Goal: Task Accomplishment & Management: Use online tool/utility

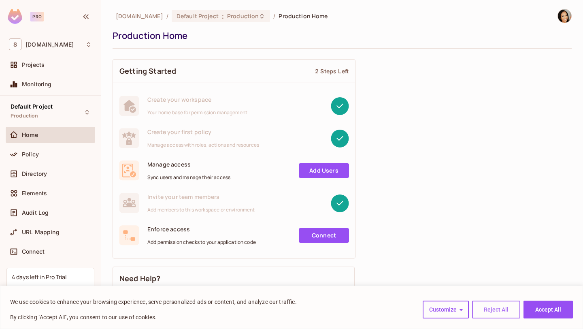
click at [495, 316] on button "Reject All" at bounding box center [496, 309] width 48 height 18
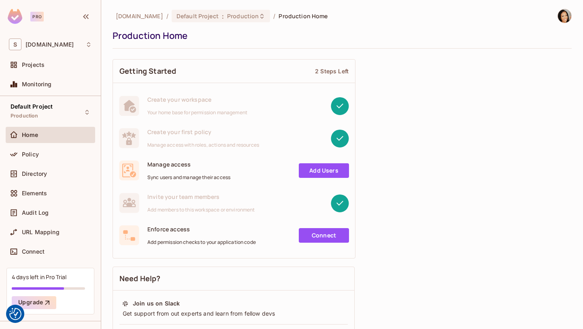
click at [558, 17] on img at bounding box center [564, 15] width 13 height 13
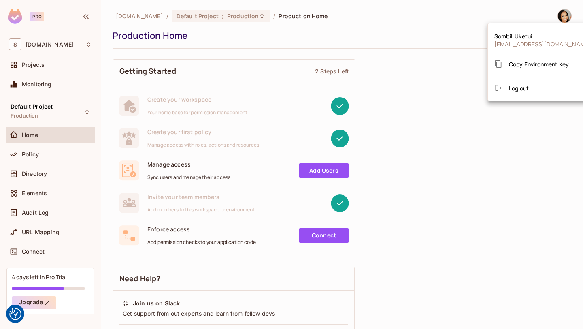
click at [366, 30] on div at bounding box center [291, 164] width 583 height 329
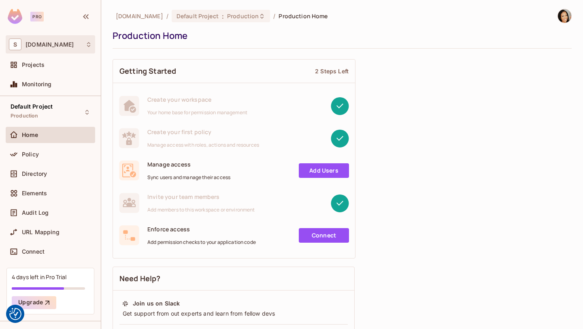
click at [88, 44] on icon at bounding box center [88, 44] width 6 height 6
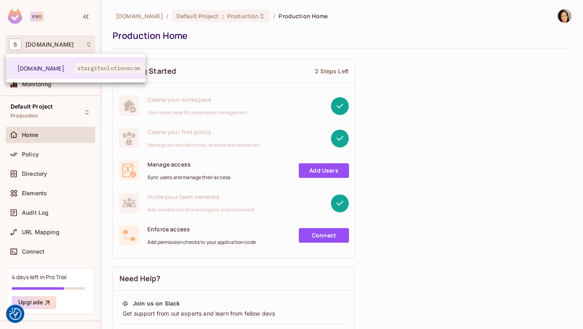
click at [88, 44] on div at bounding box center [291, 164] width 583 height 329
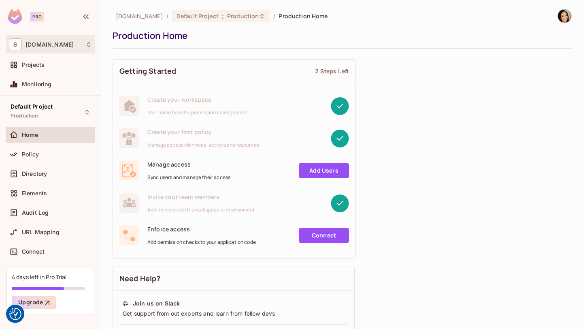
click at [53, 46] on span "[DOMAIN_NAME]" at bounding box center [49, 44] width 48 height 6
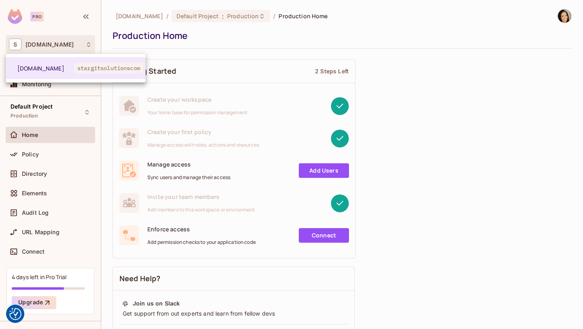
click at [53, 46] on div at bounding box center [291, 164] width 583 height 329
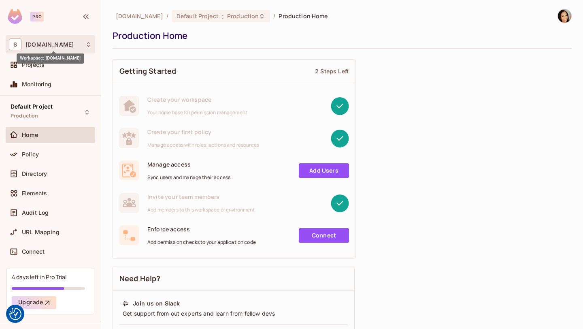
click at [39, 41] on span "[DOMAIN_NAME]" at bounding box center [49, 44] width 48 height 6
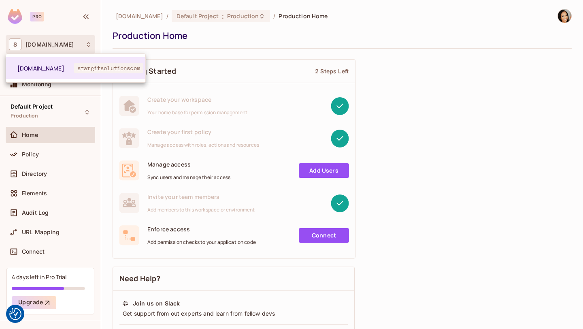
click at [97, 19] on div at bounding box center [291, 164] width 583 height 329
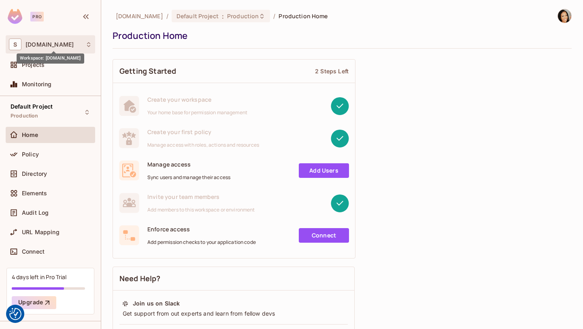
click at [45, 42] on span "[DOMAIN_NAME]" at bounding box center [49, 44] width 48 height 6
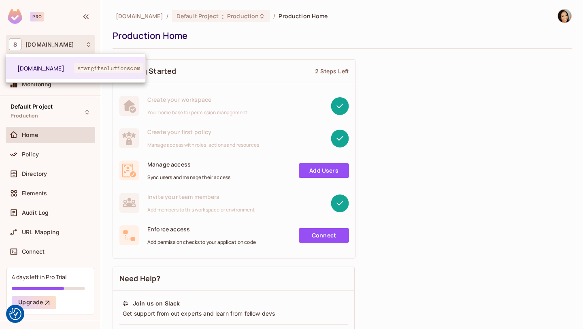
click at [84, 43] on div at bounding box center [291, 164] width 583 height 329
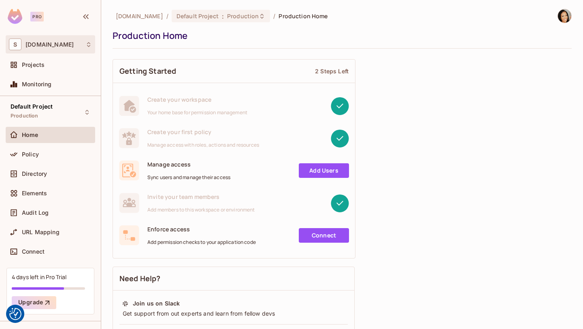
click at [89, 44] on icon at bounding box center [88, 44] width 6 height 6
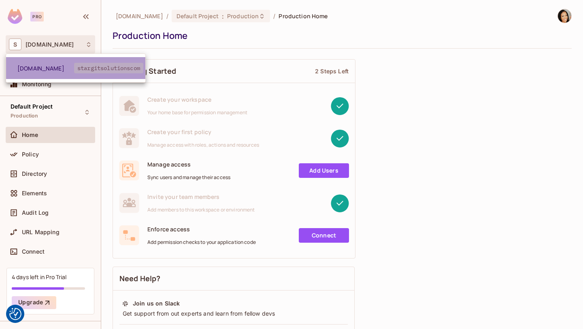
click at [72, 68] on span "[DOMAIN_NAME]" at bounding box center [45, 68] width 57 height 8
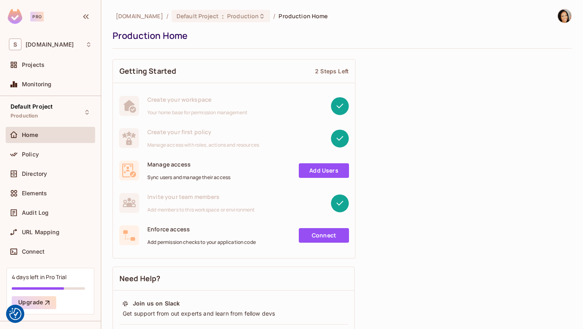
click at [327, 31] on div "Production Home" at bounding box center [339, 36] width 455 height 12
click at [147, 13] on span "[DOMAIN_NAME]" at bounding box center [139, 16] width 47 height 8
click at [289, 44] on div "[DOMAIN_NAME] / Default Project : Production / Production Home Production Home" at bounding box center [341, 29] width 459 height 40
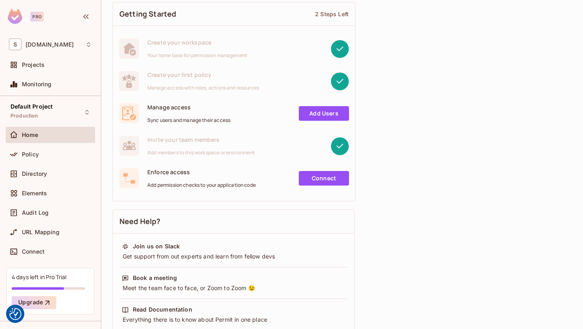
drag, startPoint x: 580, startPoint y: 104, endPoint x: 579, endPoint y: 131, distance: 26.7
click at [561, 210] on div "[DOMAIN_NAME] / Default Project : Production / Production Home Production Home …" at bounding box center [341, 164] width 481 height 329
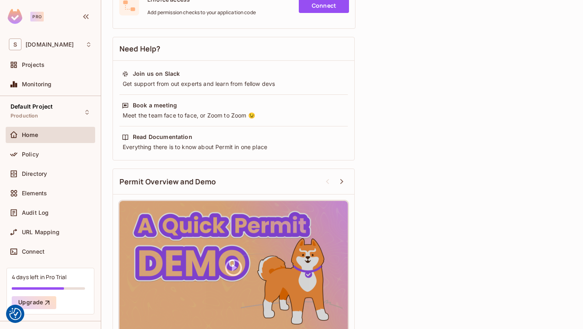
scroll to position [248, 0]
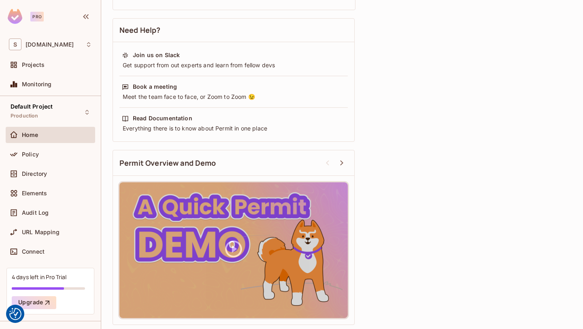
drag, startPoint x: 582, startPoint y: 118, endPoint x: 581, endPoint y: 221, distance: 103.6
click at [581, 221] on div "[DOMAIN_NAME] / Default Project : Production / Production Home Production Home …" at bounding box center [341, 164] width 481 height 329
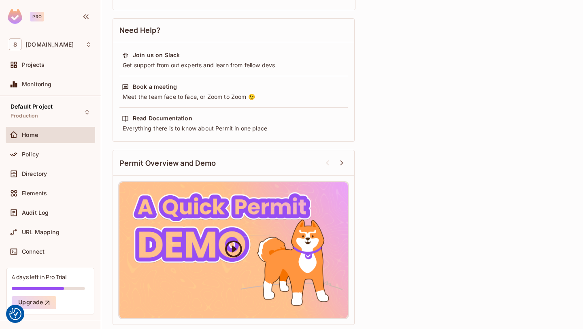
click at [236, 248] on icon at bounding box center [233, 248] width 17 height 17
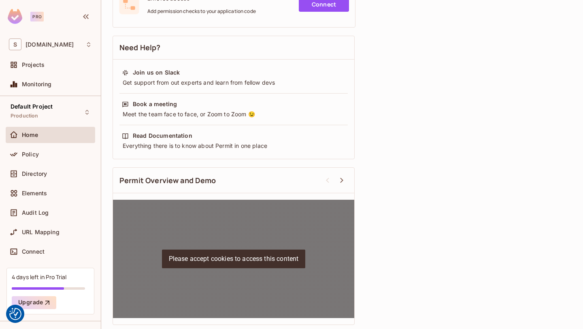
scroll to position [231, 0]
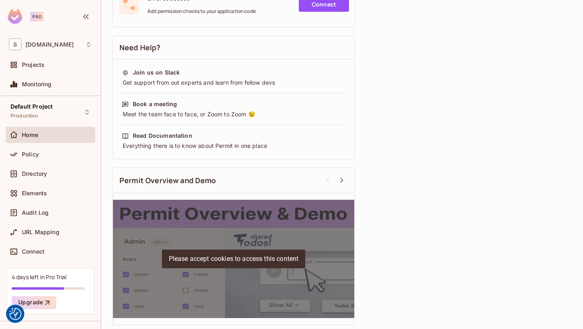
drag, startPoint x: 582, startPoint y: 172, endPoint x: 578, endPoint y: 252, distance: 80.2
click at [578, 252] on div "[DOMAIN_NAME] / Default Project : Production / Production Home Production Home …" at bounding box center [341, 164] width 481 height 329
click at [246, 254] on p "Please accept cookies to access this content" at bounding box center [234, 258] width 144 height 19
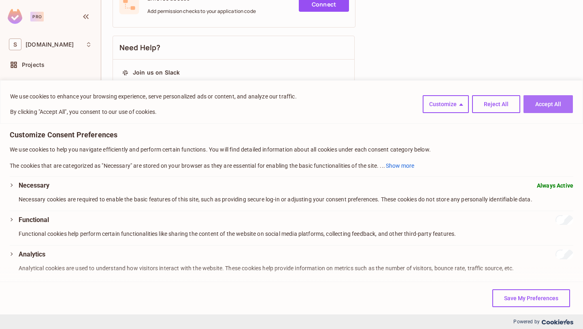
click at [558, 102] on button "Accept All" at bounding box center [547, 104] width 49 height 18
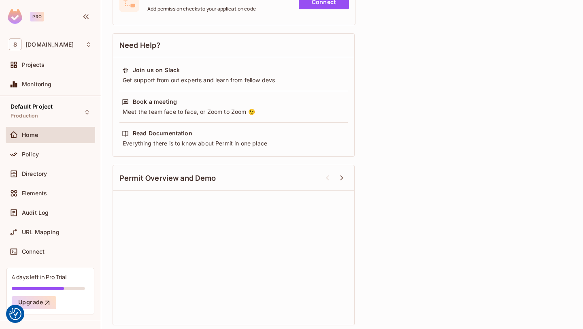
click at [425, 243] on div "Getting Started 2 Steps Left Create your workspace Your home base for permissio…" at bounding box center [341, 75] width 459 height 507
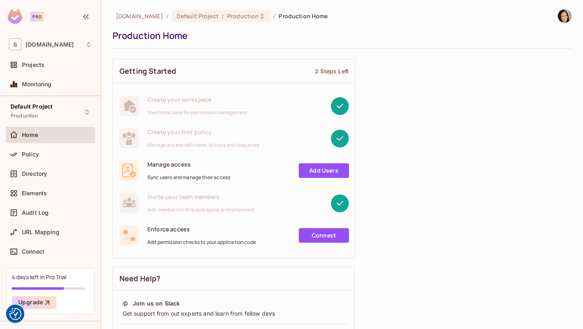
click at [558, 16] on img at bounding box center [564, 15] width 13 height 13
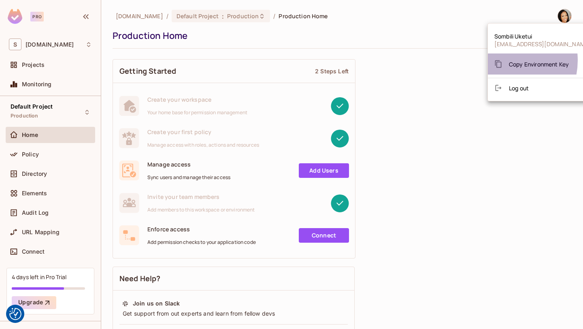
click at [501, 60] on icon at bounding box center [498, 64] width 8 height 8
click at [542, 65] on span "Copy Environment Key" at bounding box center [539, 64] width 60 height 8
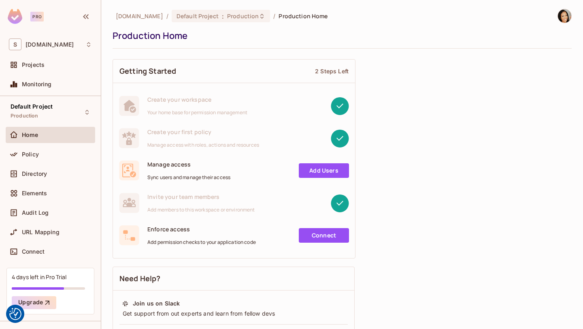
drag, startPoint x: 582, startPoint y: 77, endPoint x: 582, endPoint y: 40, distance: 37.6
click at [582, 40] on div "[DOMAIN_NAME] / Default Project : Production / Production Home Production Home …" at bounding box center [341, 164] width 481 height 329
click at [51, 47] on span "[DOMAIN_NAME]" at bounding box center [49, 44] width 48 height 6
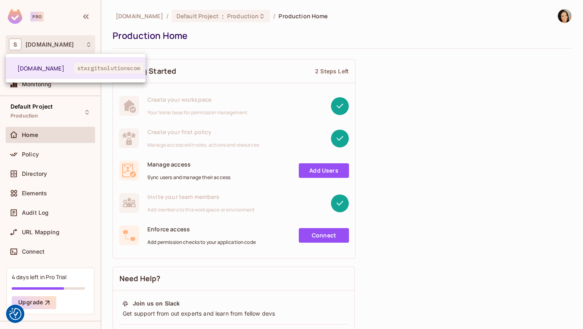
click at [52, 46] on div at bounding box center [291, 164] width 583 height 329
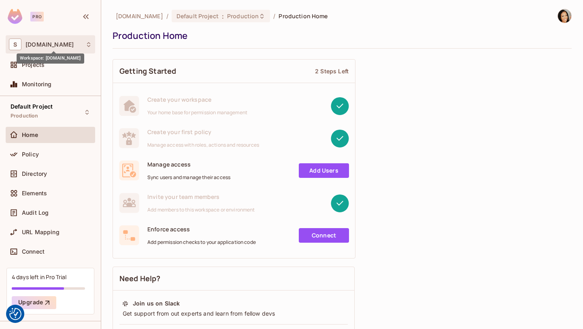
click at [53, 45] on span "[DOMAIN_NAME]" at bounding box center [49, 44] width 48 height 6
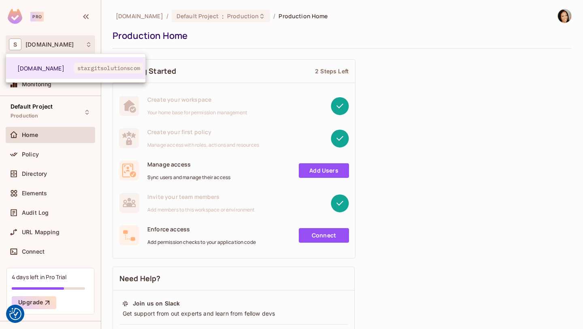
click at [53, 45] on div at bounding box center [291, 164] width 583 height 329
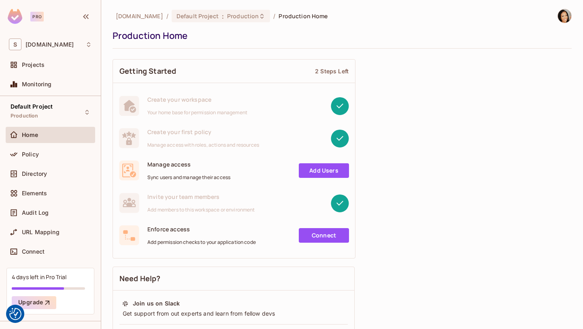
click at [558, 14] on img at bounding box center [564, 15] width 13 height 13
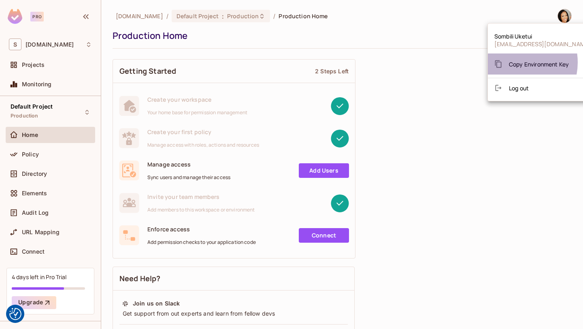
click at [513, 62] on span "Copy Environment Key" at bounding box center [539, 64] width 60 height 8
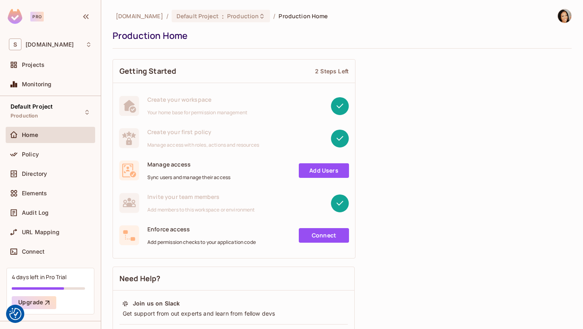
click at [558, 15] on img at bounding box center [564, 15] width 13 height 13
